Goal: Navigation & Orientation: Find specific page/section

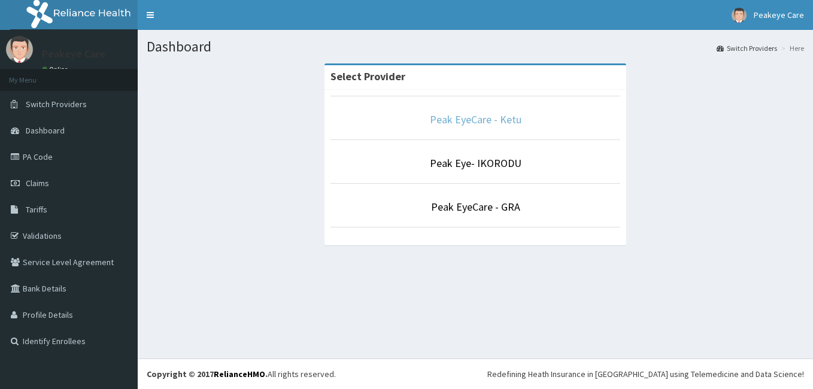
click at [499, 118] on link "Peak EyeCare - Ketu" at bounding box center [476, 120] width 92 height 14
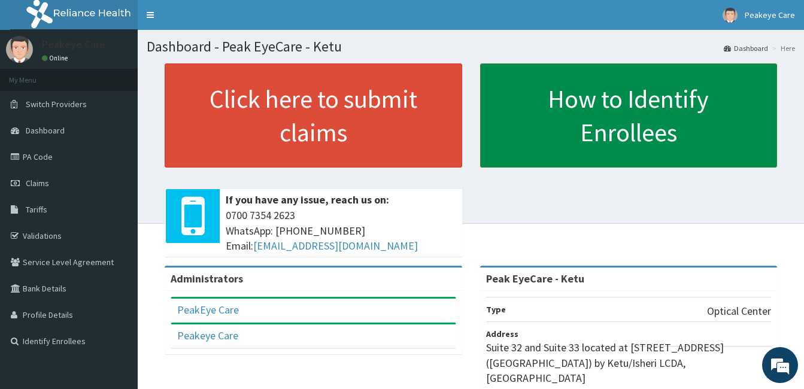
click at [638, 133] on link "How to Identify Enrollees" at bounding box center [629, 115] width 298 height 104
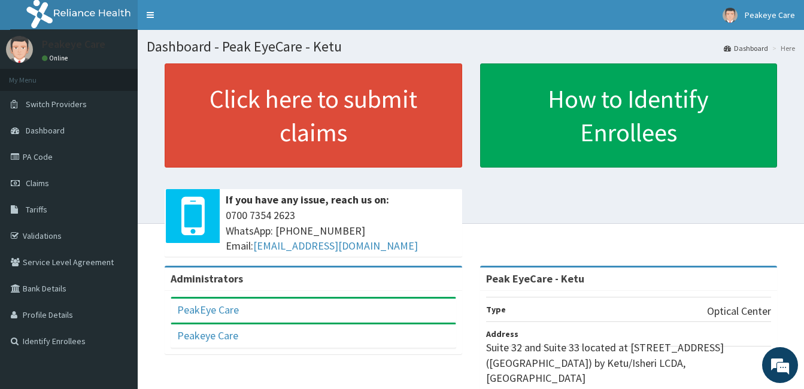
click at [681, 203] on div "Click here to submit claims If you have any issue, reach us on: 0700 7354 2623 …" at bounding box center [471, 164] width 648 height 202
click at [28, 156] on link "PA Code" at bounding box center [69, 157] width 138 height 26
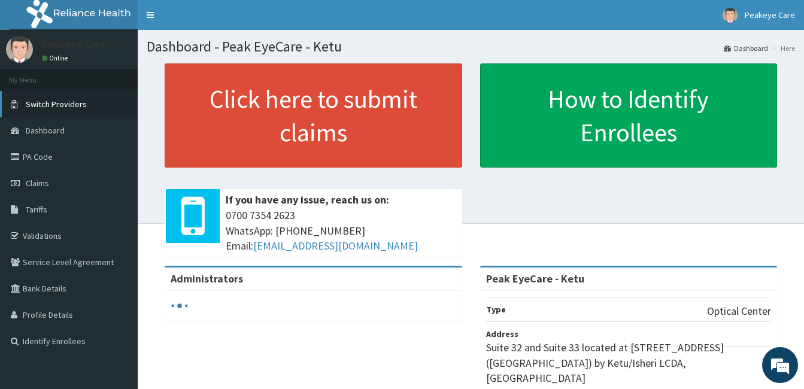
click at [52, 100] on span "Switch Providers" at bounding box center [56, 104] width 61 height 11
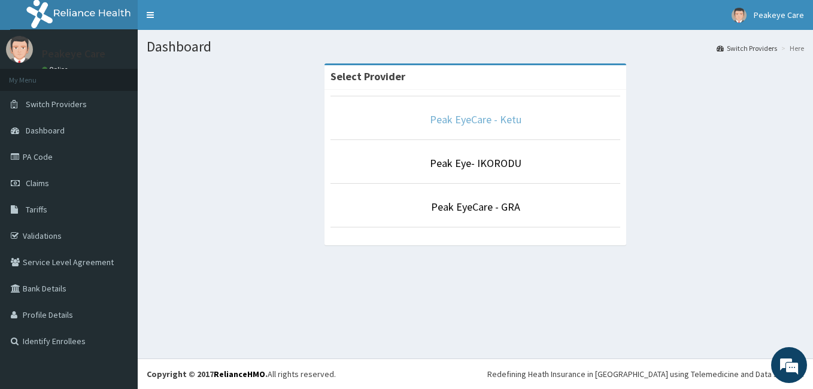
click at [464, 122] on link "Peak EyeCare - Ketu" at bounding box center [476, 120] width 92 height 14
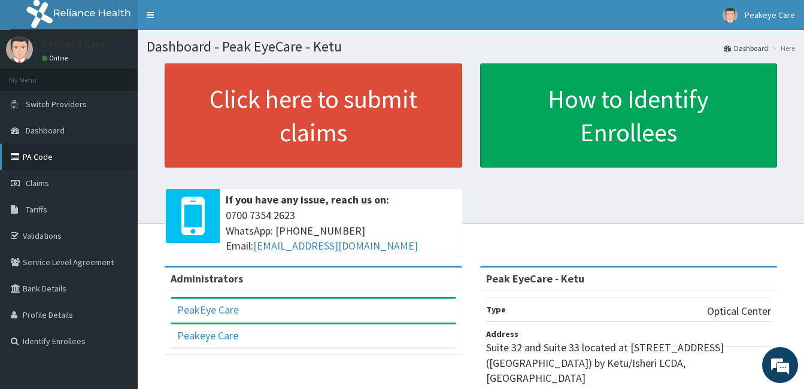
click at [31, 160] on link "PA Code" at bounding box center [69, 157] width 138 height 26
